Goal: Information Seeking & Learning: Learn about a topic

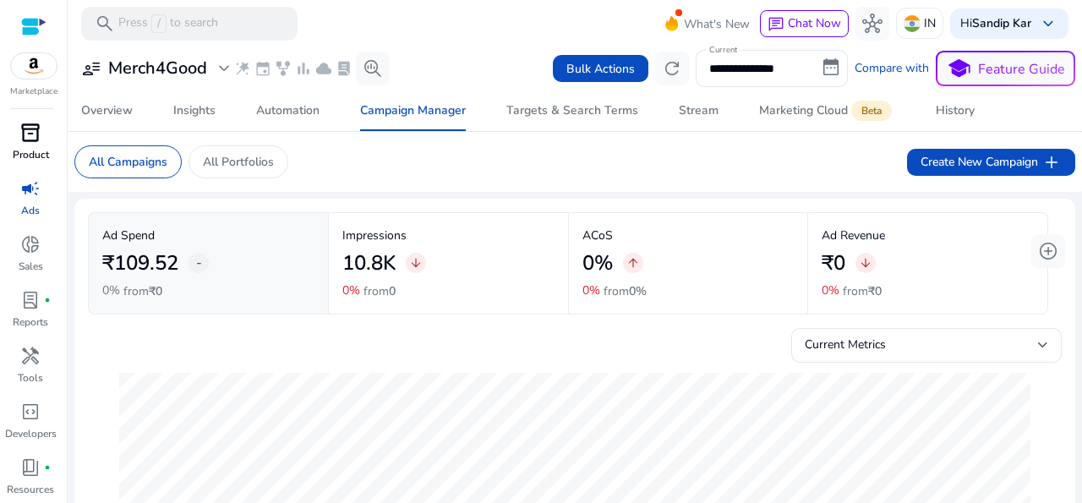
scroll to position [640, 0]
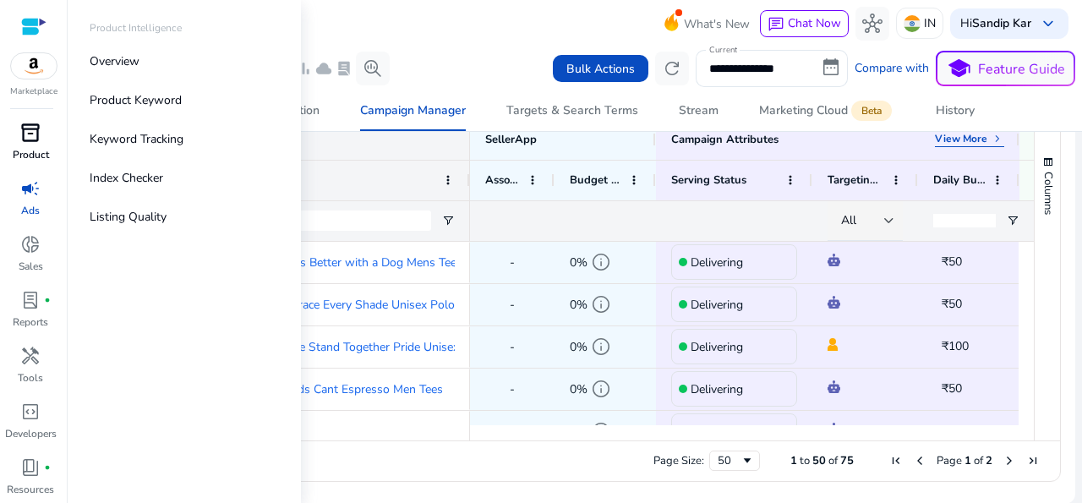
click at [26, 145] on div "inventory_2" at bounding box center [30, 132] width 47 height 27
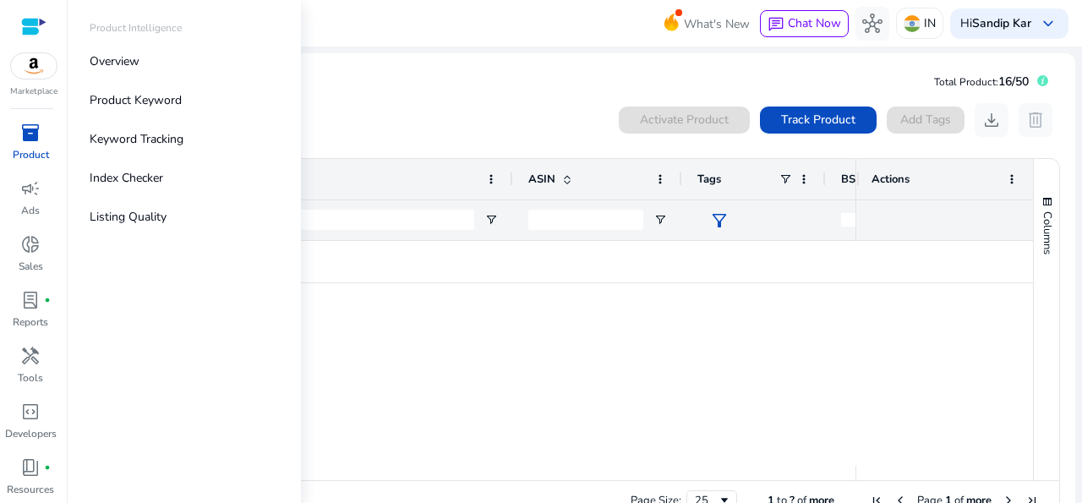
click at [34, 25] on div at bounding box center [33, 26] width 25 height 19
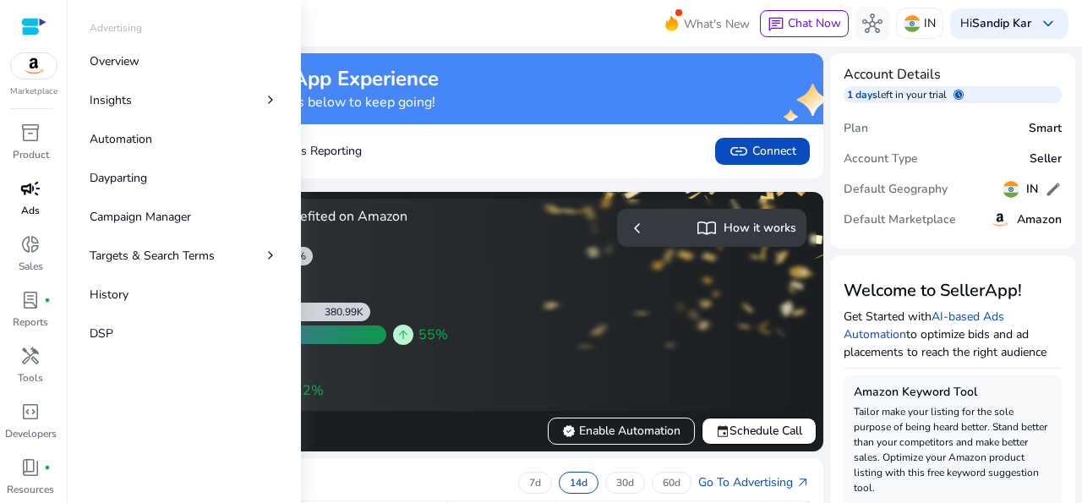
click at [25, 205] on p "Ads" at bounding box center [30, 210] width 19 height 15
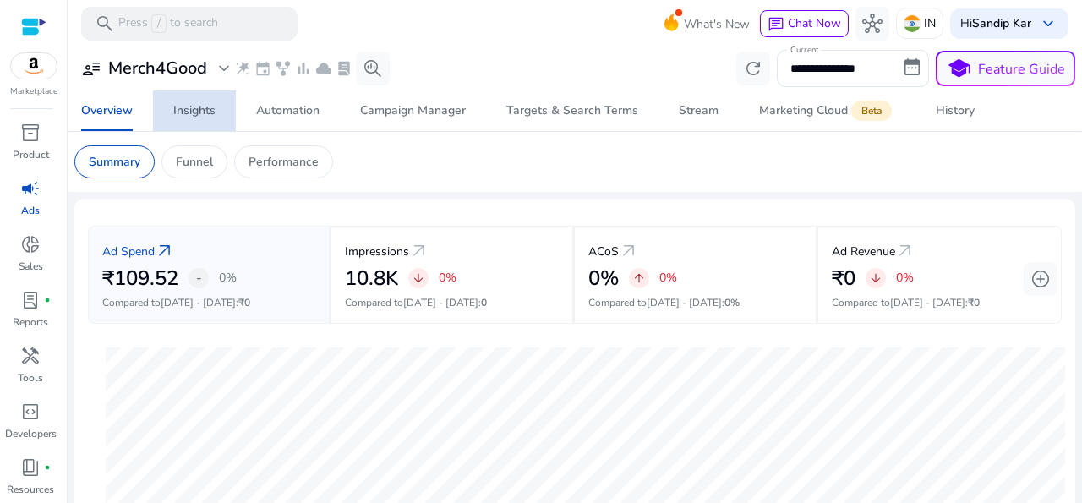
click at [204, 111] on div "Insights" at bounding box center [194, 111] width 42 height 12
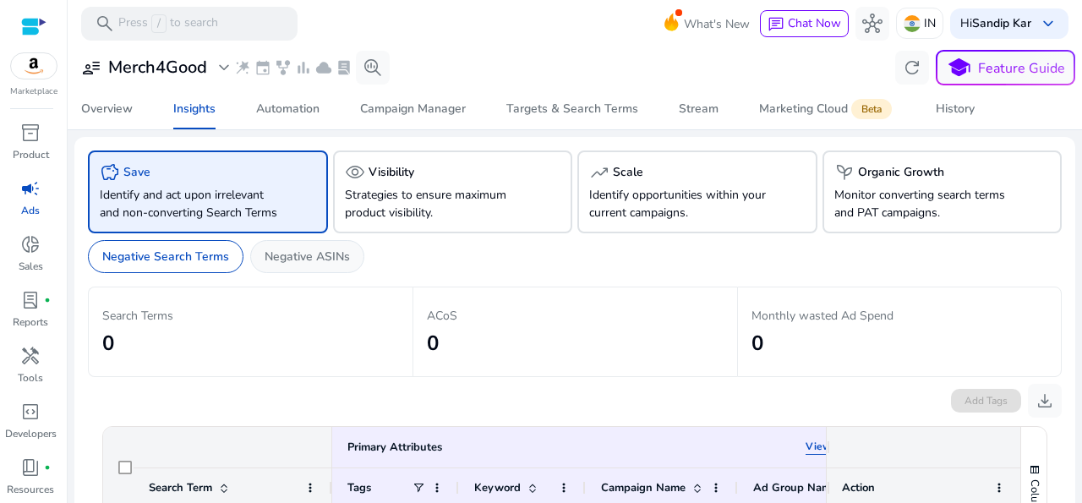
click at [324, 265] on p "Negative ASINs" at bounding box center [306, 257] width 85 height 18
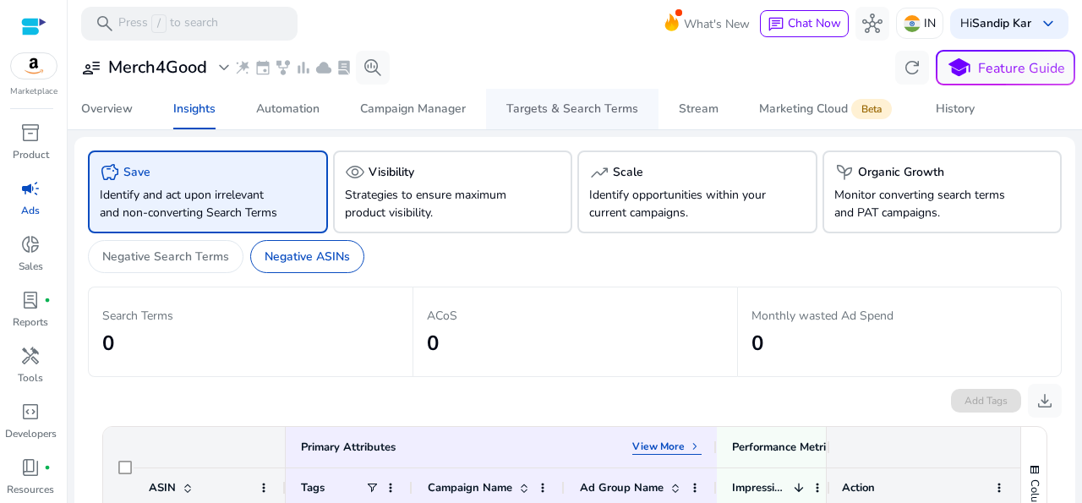
click at [528, 106] on div "Targets & Search Terms" at bounding box center [572, 109] width 132 height 12
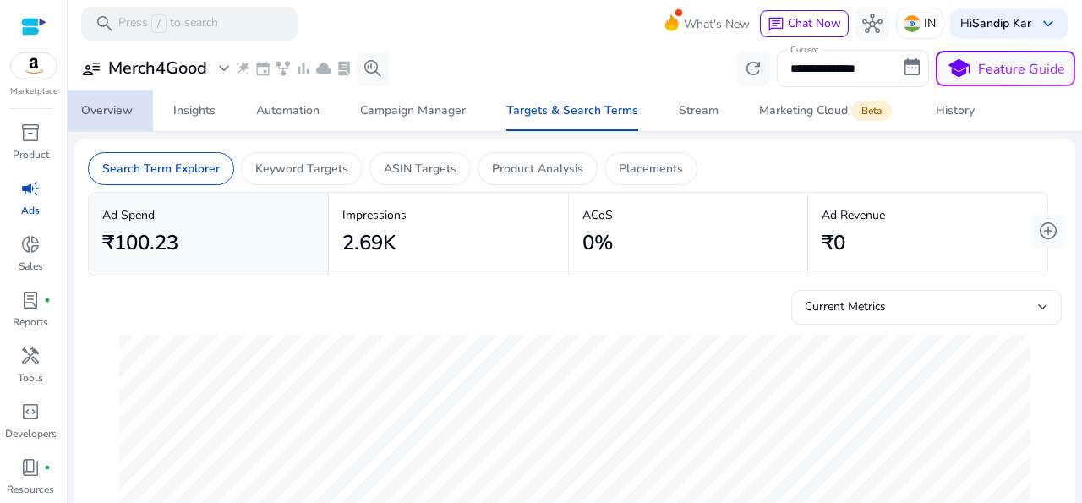
click at [106, 105] on div "Overview" at bounding box center [107, 111] width 52 height 12
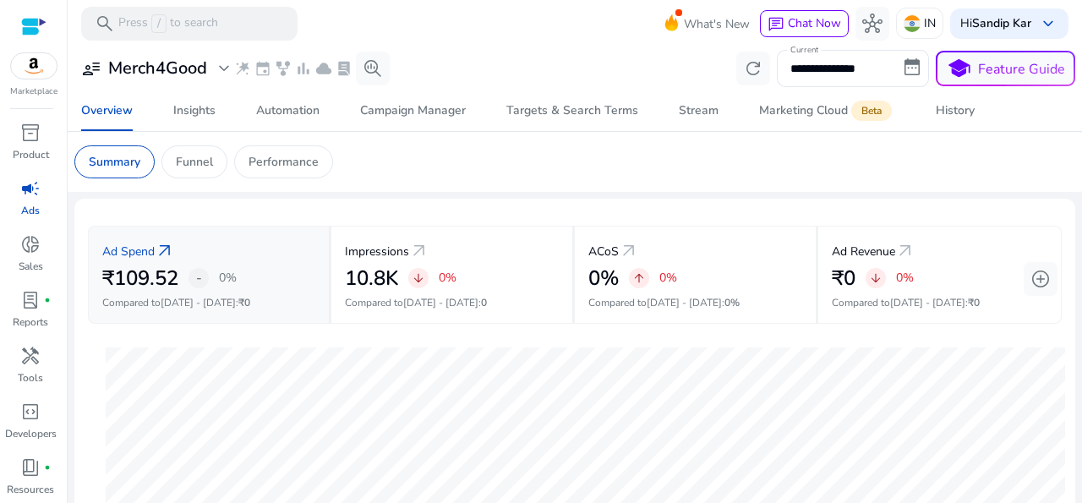
click at [141, 251] on p "Ad Spend" at bounding box center [128, 252] width 52 height 18
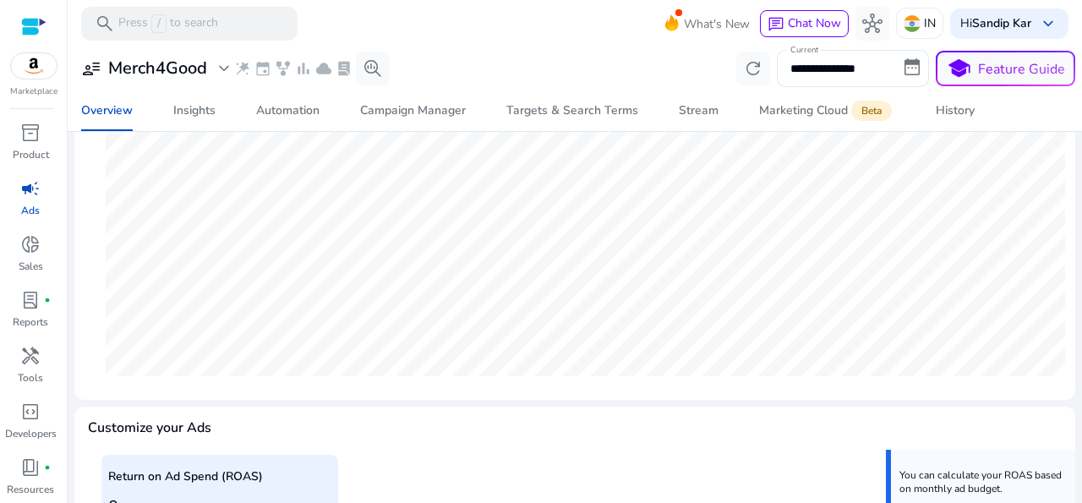
scroll to position [16, 0]
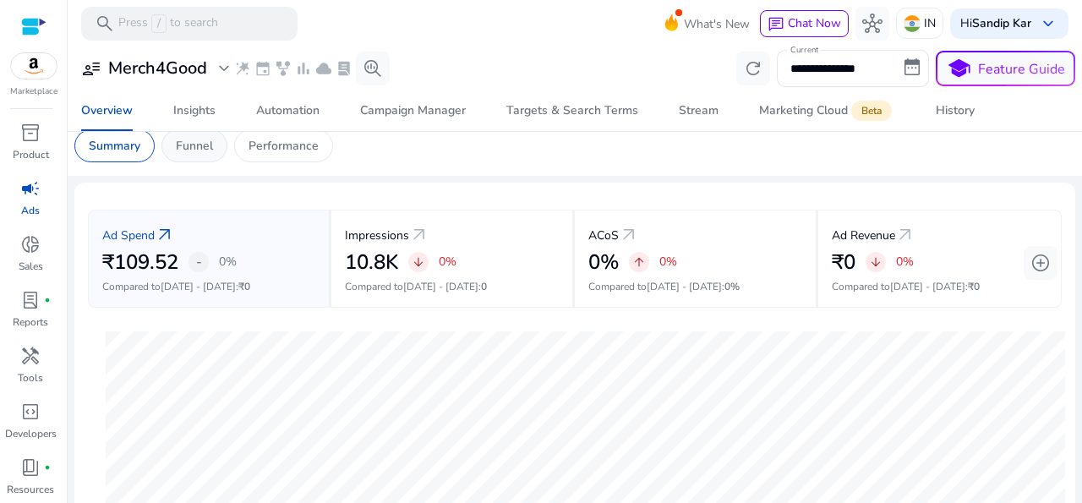
click at [194, 160] on div "Funnel" at bounding box center [194, 145] width 66 height 33
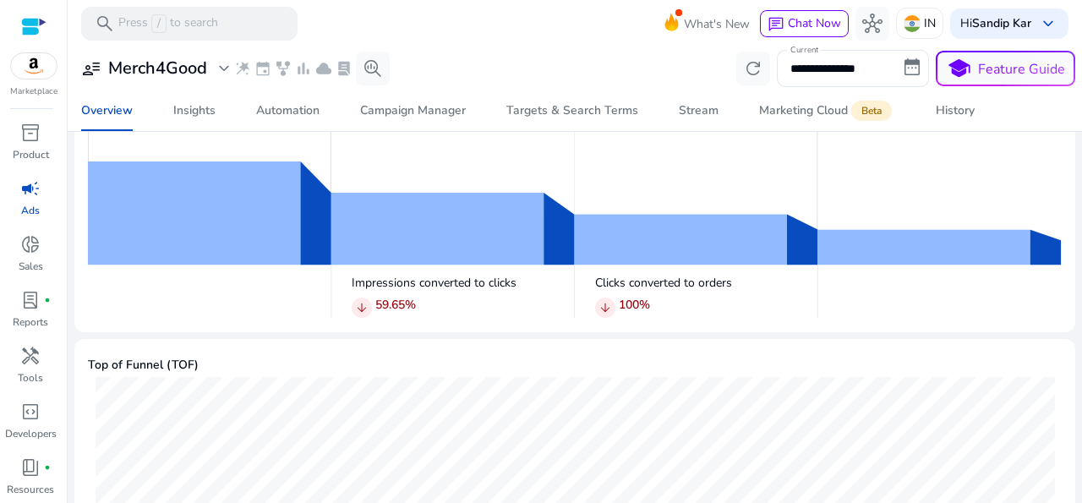
scroll to position [163, 0]
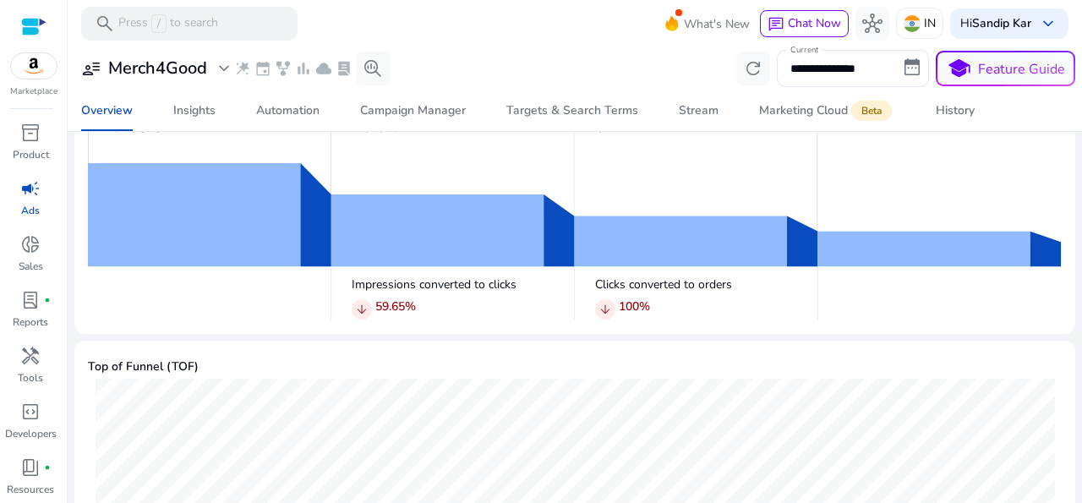
click at [444, 243] on img at bounding box center [574, 204] width 973 height 232
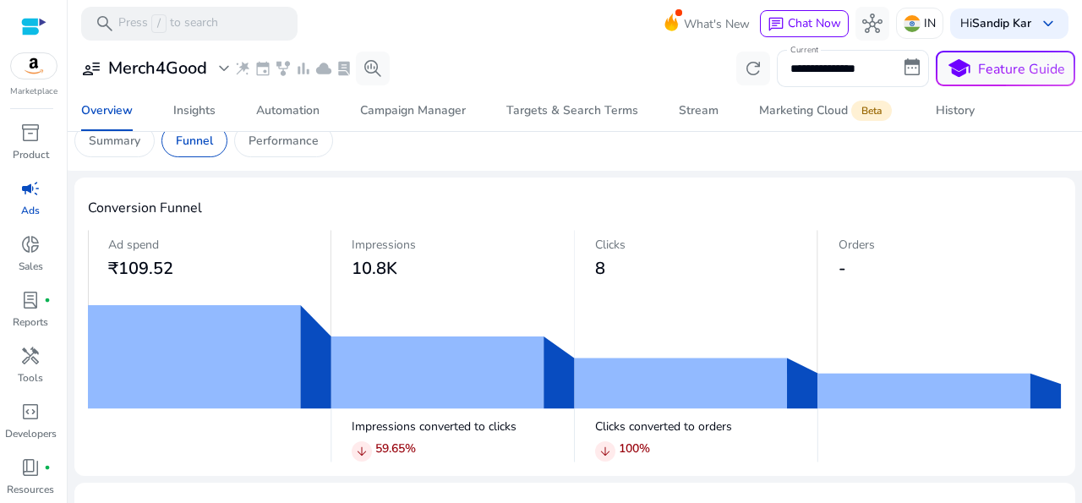
scroll to position [0, 0]
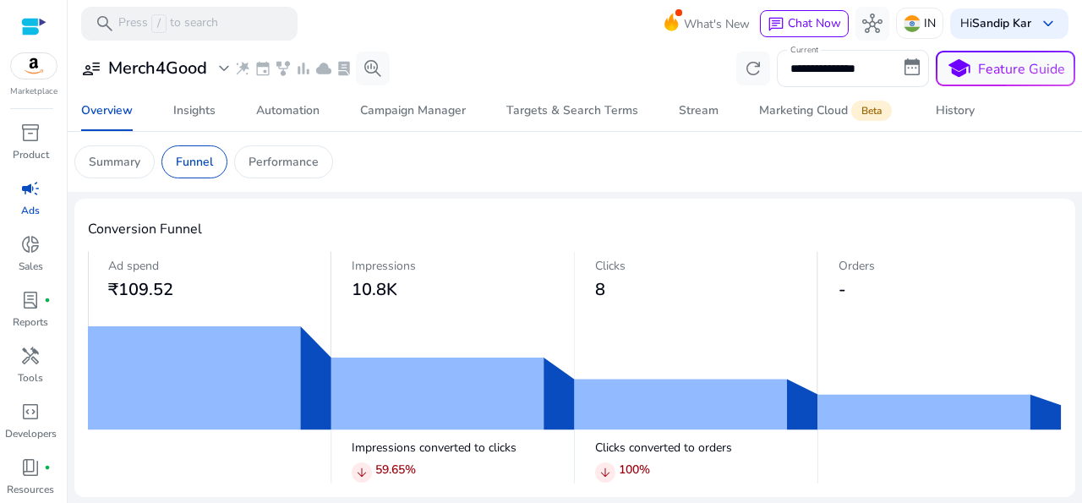
click at [595, 291] on span "8" at bounding box center [600, 289] width 10 height 23
click at [700, 110] on div "Stream" at bounding box center [699, 111] width 40 height 12
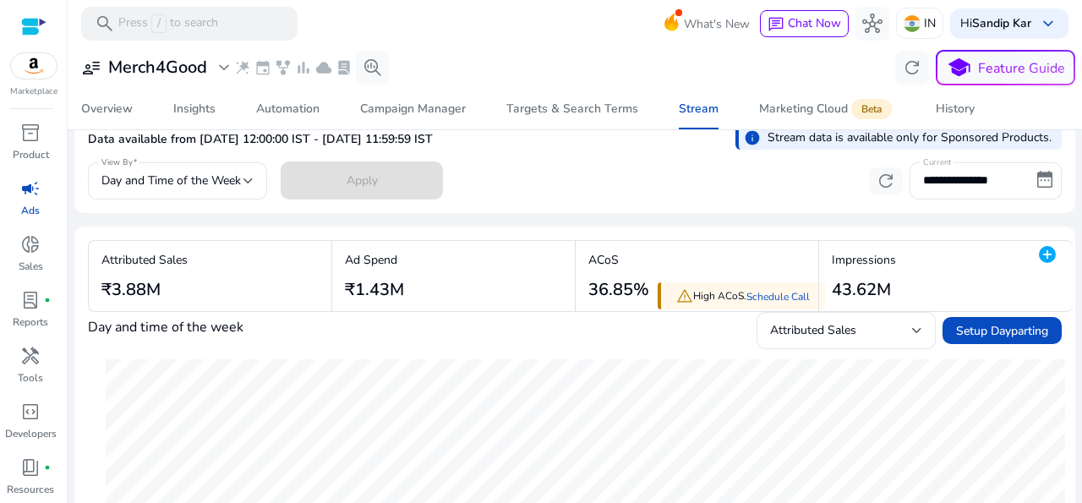
scroll to position [74, 0]
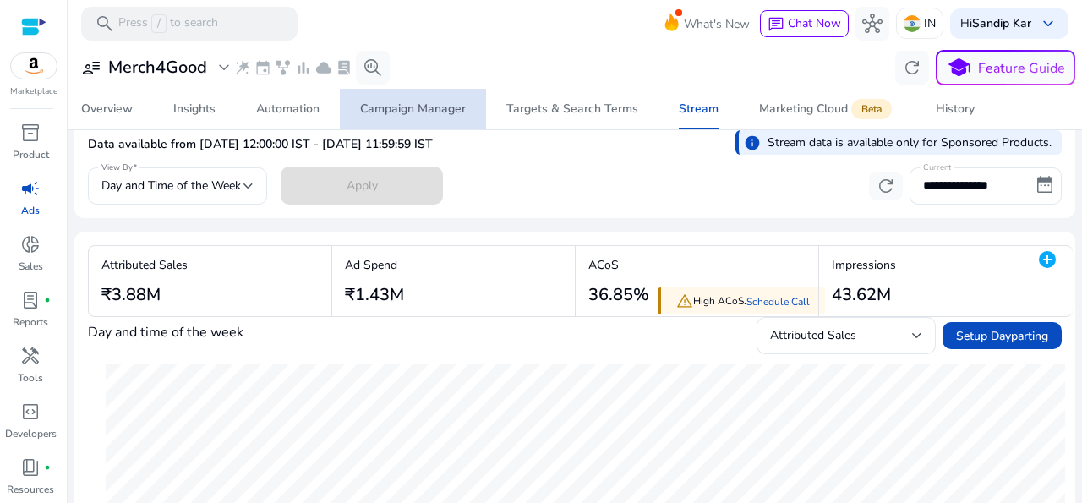
click at [416, 110] on div "Campaign Manager" at bounding box center [413, 109] width 106 height 12
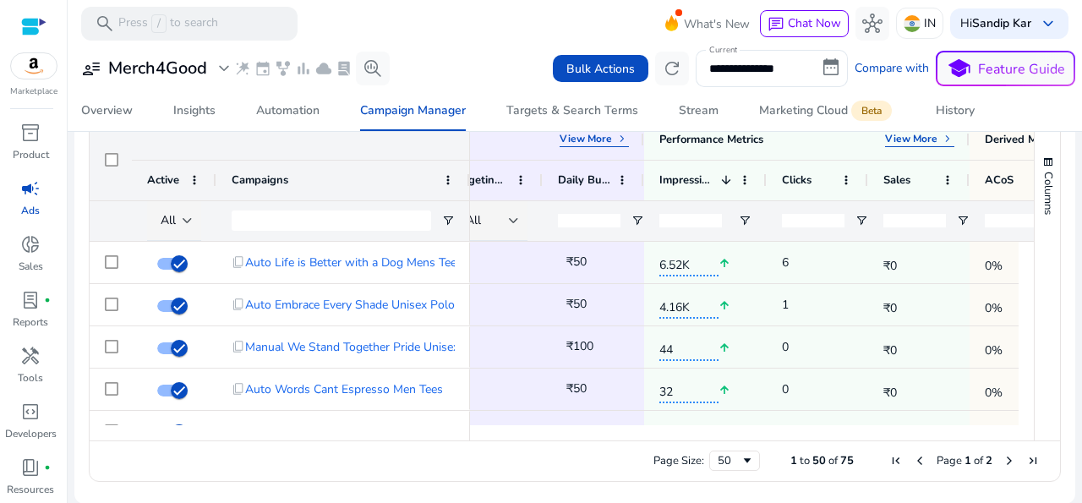
scroll to position [0, 417]
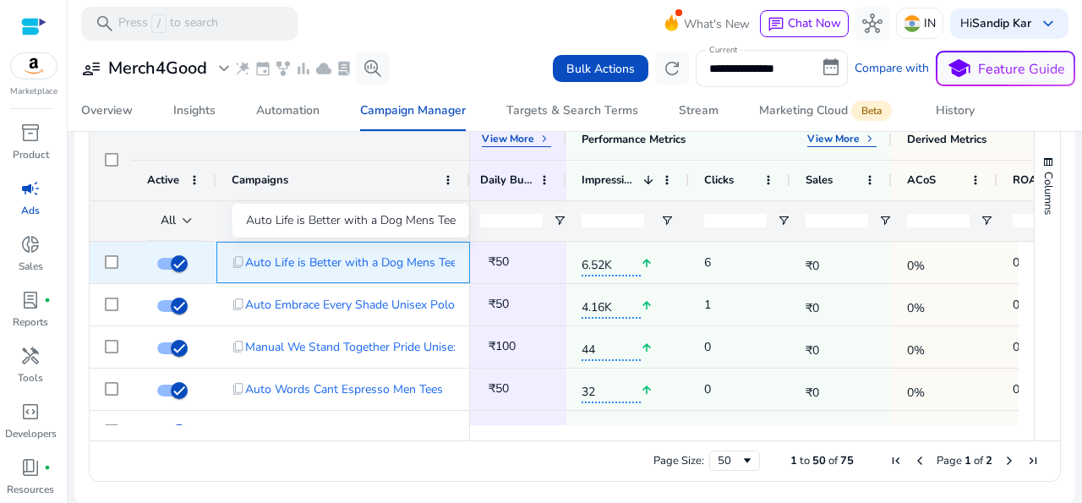
click at [425, 260] on span "Auto Life is Better with a Dog Mens Tee" at bounding box center [350, 262] width 211 height 35
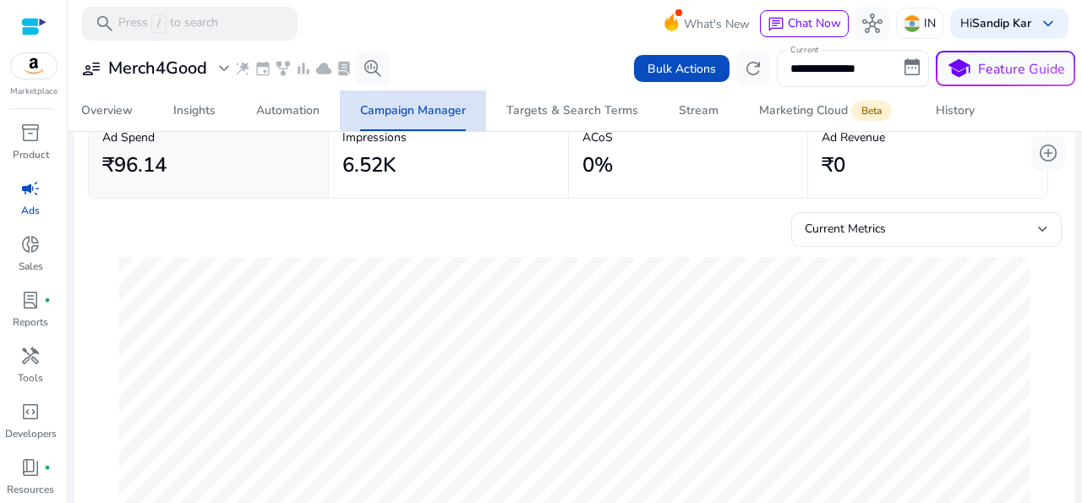
click at [450, 120] on span "Campaign Manager" at bounding box center [413, 110] width 106 height 41
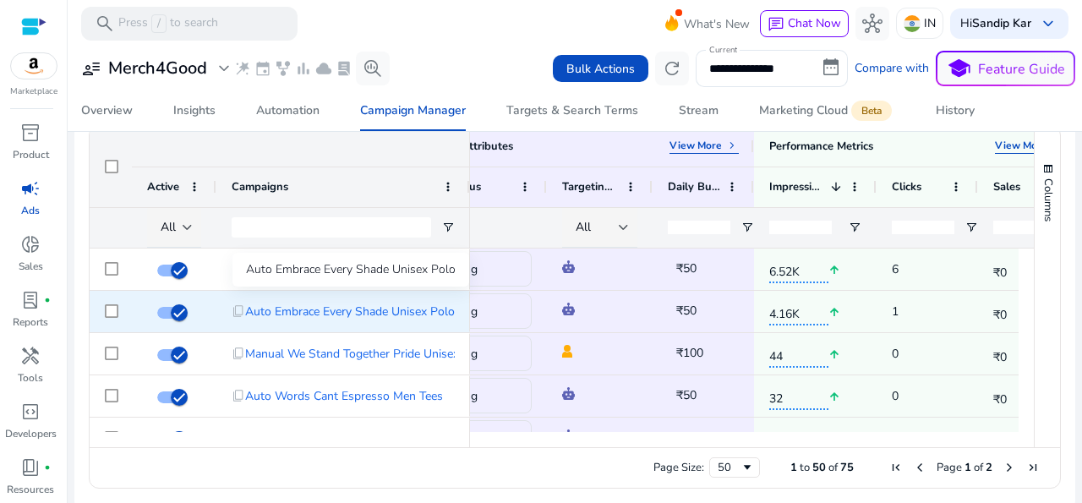
click at [398, 315] on span "Auto Embrace Every Shade Unisex Polo" at bounding box center [350, 311] width 210 height 35
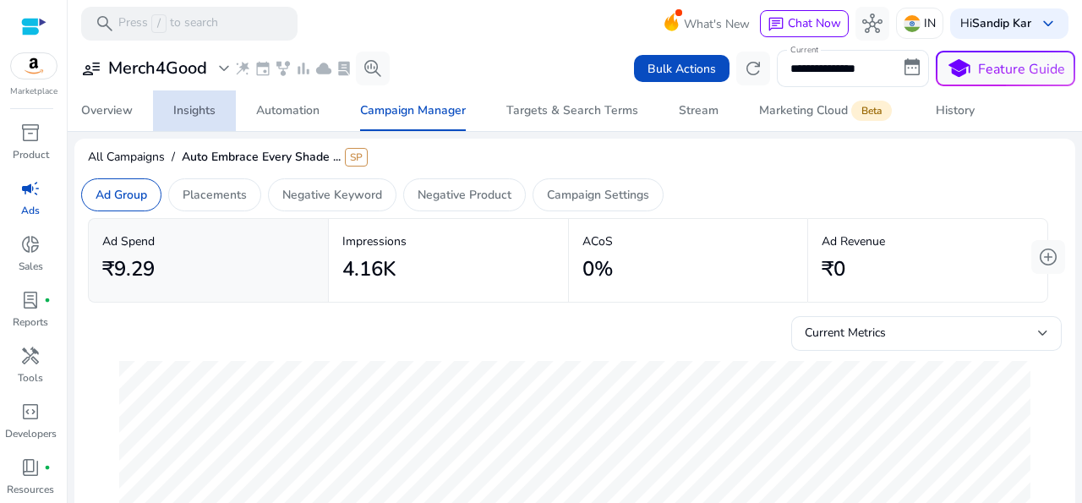
click at [197, 105] on div "Insights" at bounding box center [194, 111] width 42 height 12
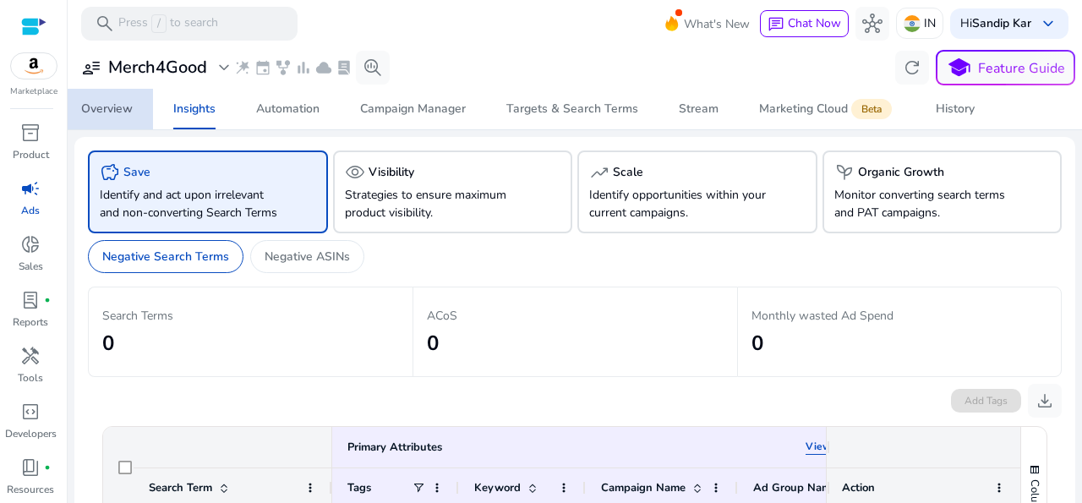
click at [102, 121] on span "Overview" at bounding box center [107, 109] width 52 height 41
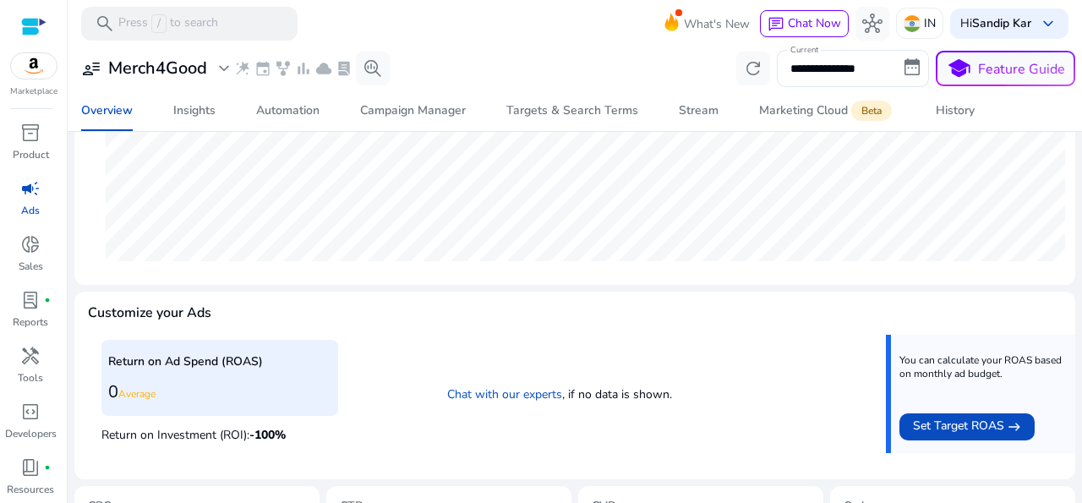
scroll to position [491, 0]
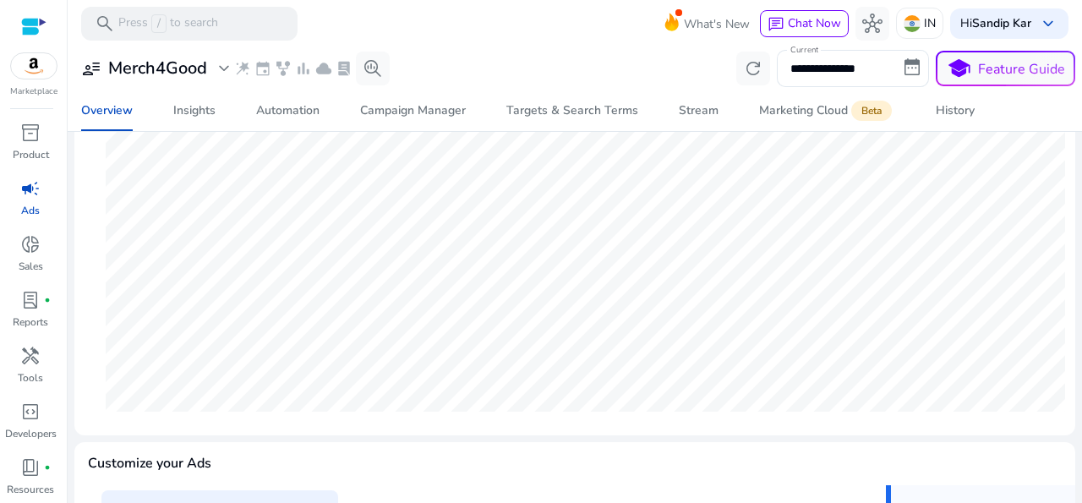
click at [565, 426] on mat-card "Ad Spend arrow_outward ₹109.52 - 0% Compared to [DATE] - [DATE] : ₹0 Impression…" at bounding box center [574, 159] width 1000 height 553
click at [402, 105] on div "Campaign Manager" at bounding box center [413, 111] width 106 height 12
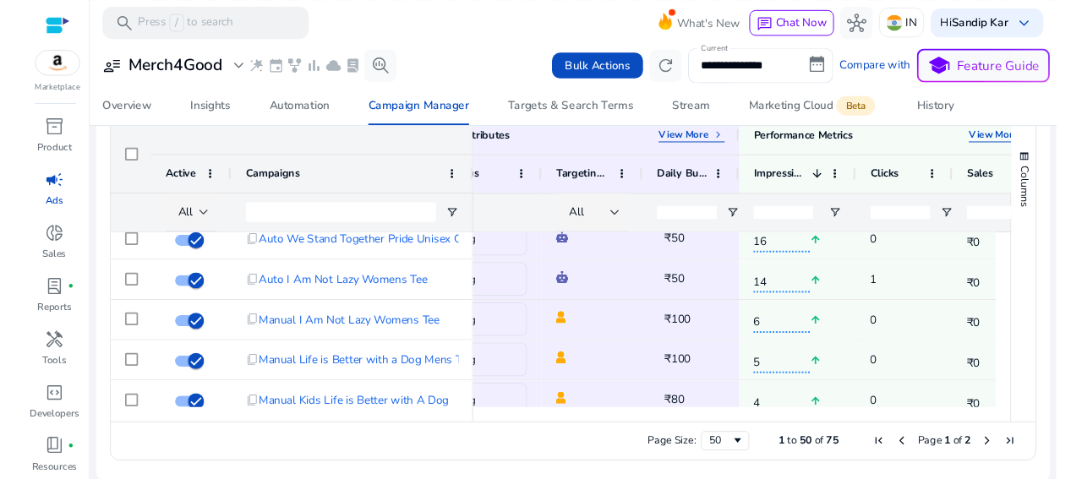
scroll to position [228, 0]
